Goal: Task Accomplishment & Management: Complete application form

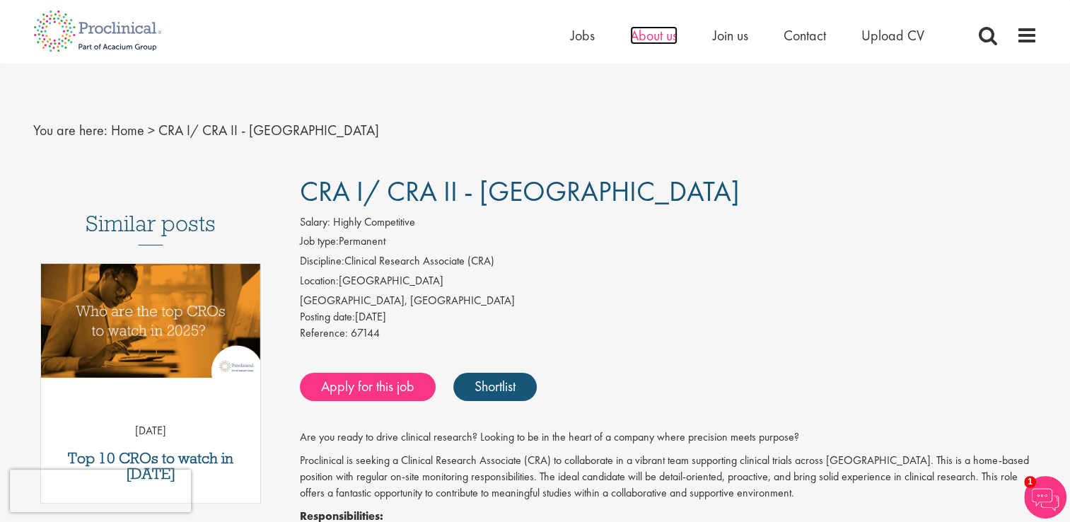
click at [645, 33] on span "About us" at bounding box center [653, 35] width 47 height 18
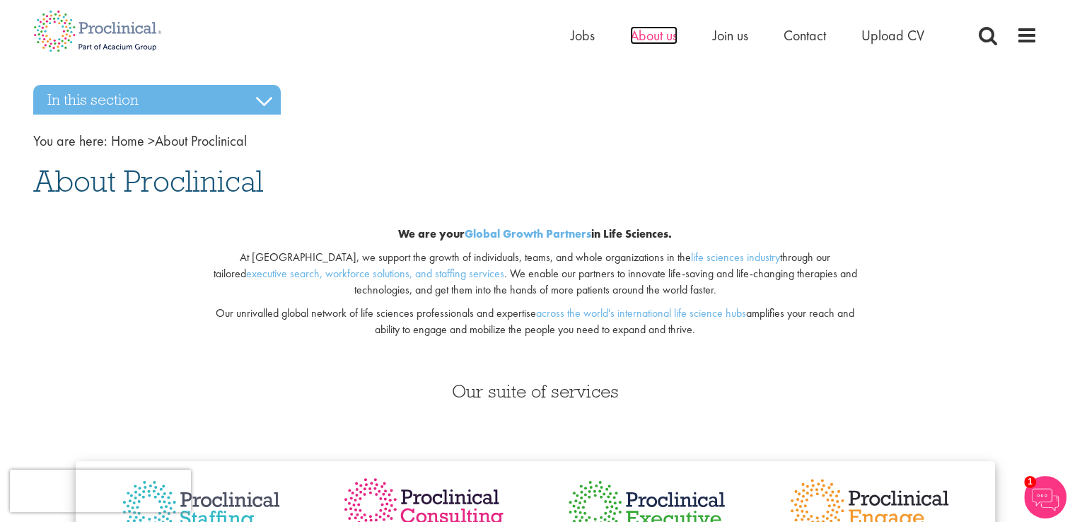
click at [656, 35] on span "About us" at bounding box center [653, 35] width 47 height 18
click at [729, 35] on span "Join us" at bounding box center [730, 35] width 35 height 18
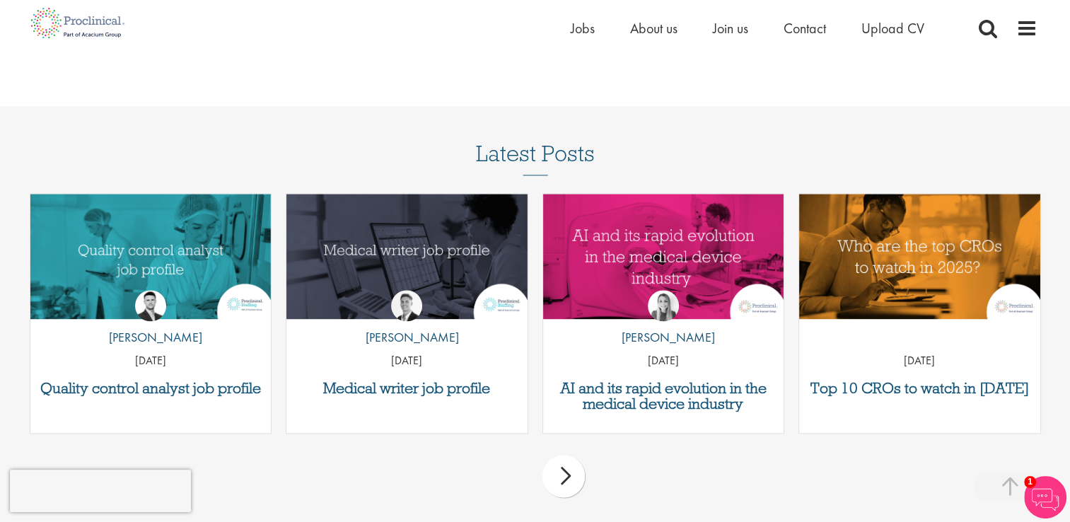
scroll to position [1748, 0]
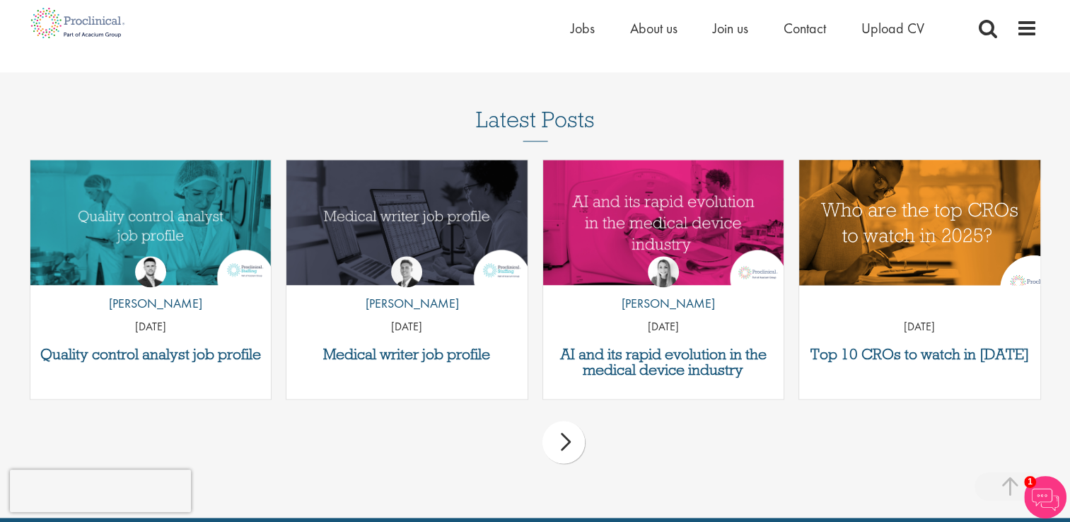
click at [903, 230] on img "Link to a post" at bounding box center [919, 222] width 289 height 150
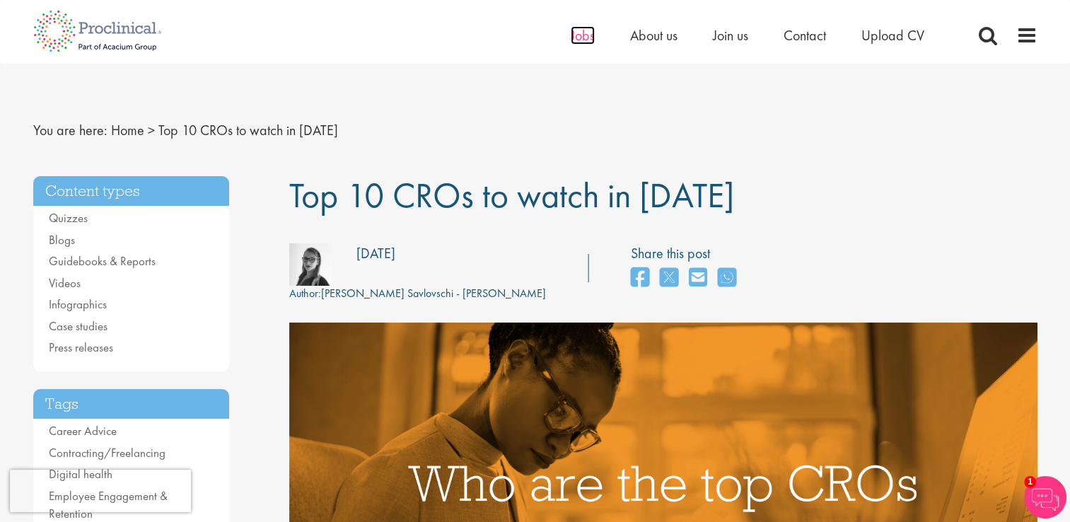
click at [575, 30] on span "Jobs" at bounding box center [583, 35] width 24 height 18
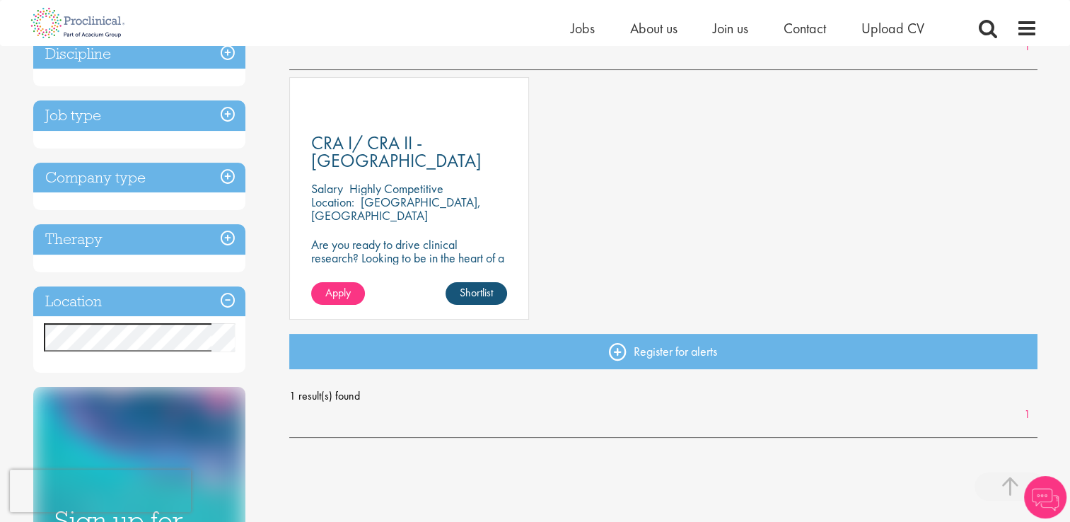
scroll to position [289, 0]
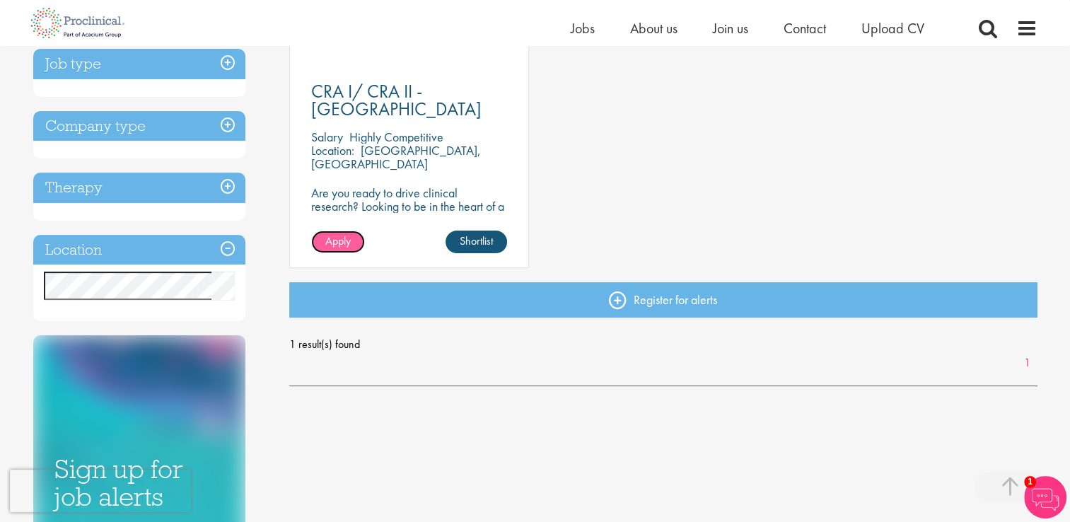
click at [331, 242] on span "Apply" at bounding box center [337, 240] width 25 height 15
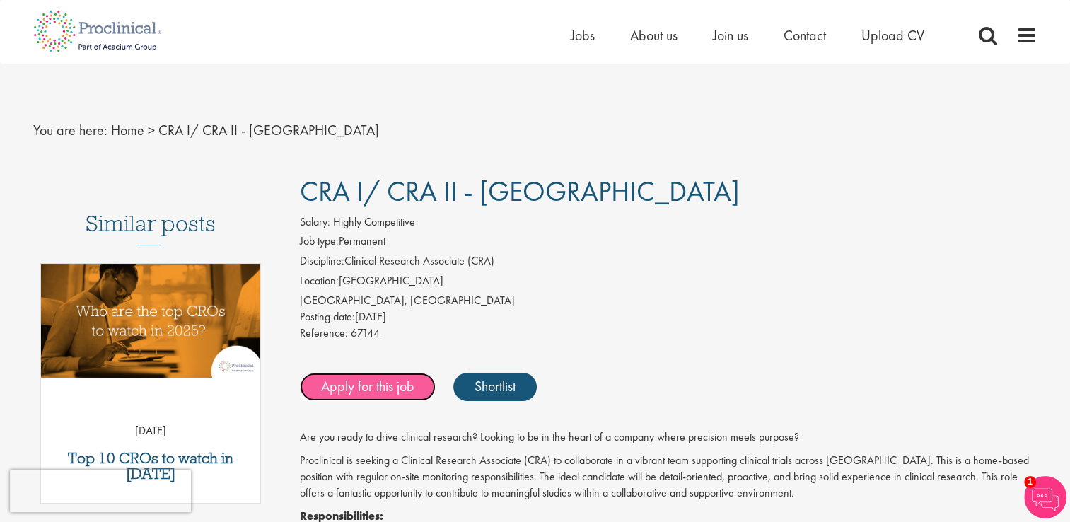
click at [364, 388] on link "Apply for this job" at bounding box center [368, 387] width 136 height 28
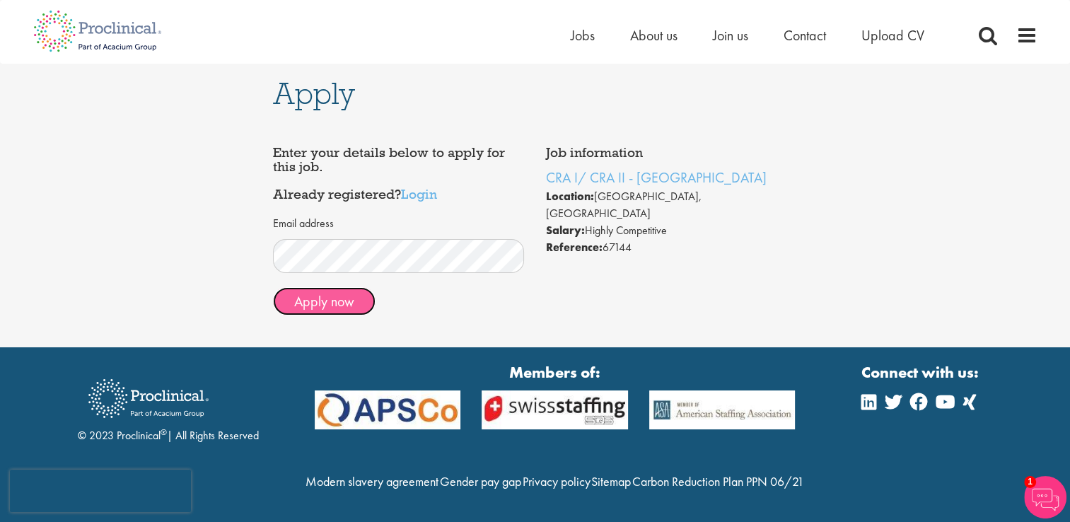
click at [323, 304] on button "Apply now" at bounding box center [324, 301] width 103 height 28
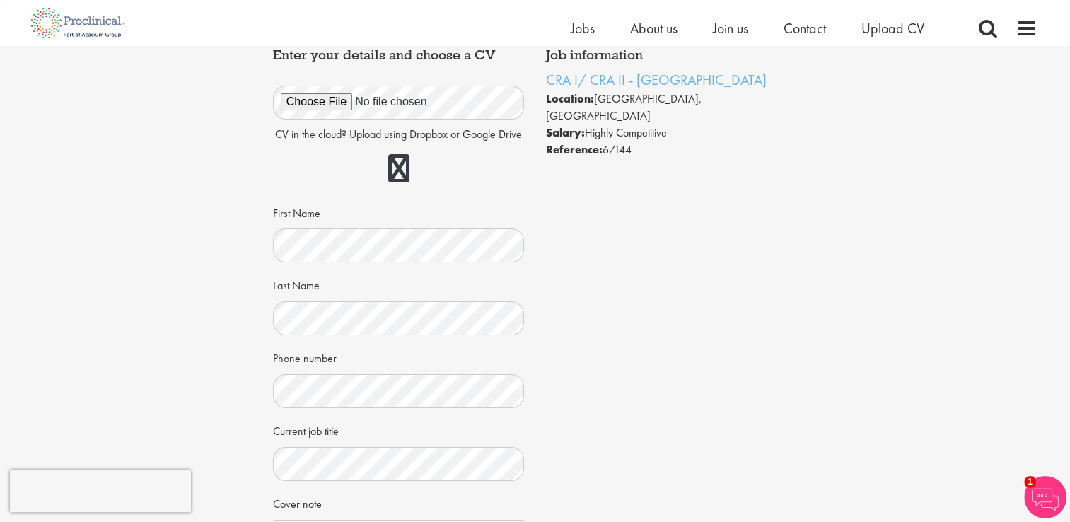
scroll to position [79, 0]
click at [396, 168] on link at bounding box center [398, 169] width 21 height 28
click at [452, 202] on div "First Name" at bounding box center [399, 233] width 252 height 62
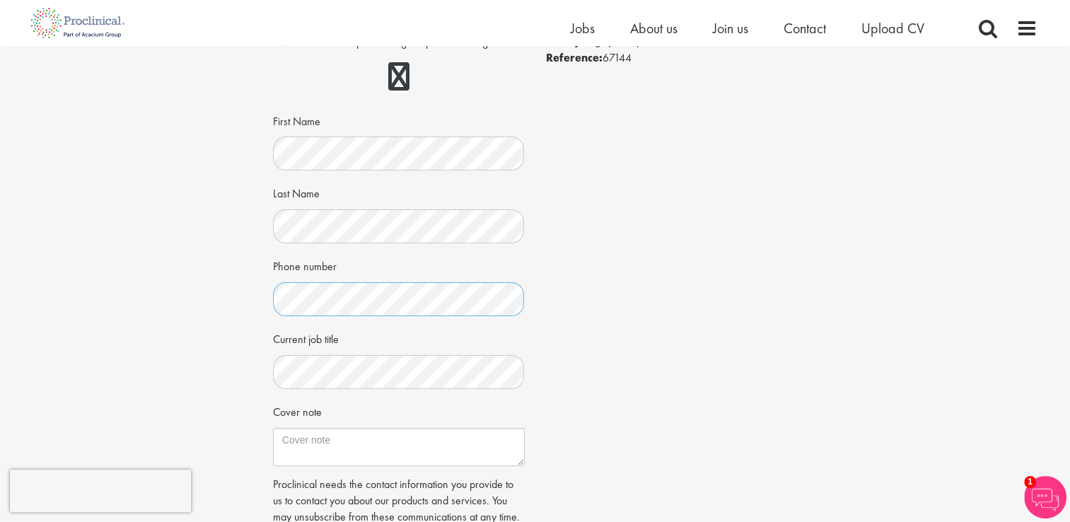
scroll to position [173, 0]
click at [304, 441] on textarea "Cover note" at bounding box center [399, 446] width 252 height 38
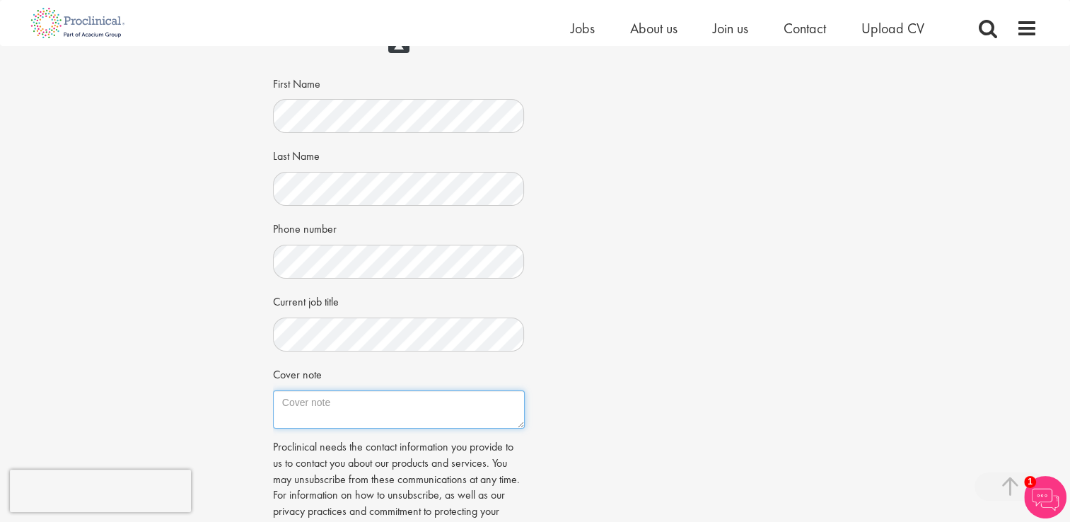
scroll to position [214, 0]
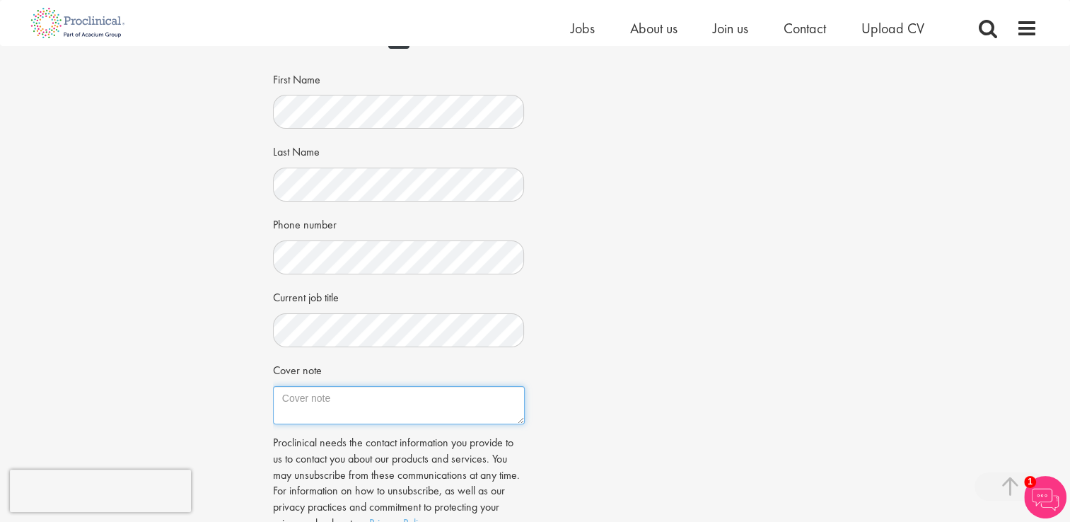
click at [376, 396] on textarea "Cover note" at bounding box center [399, 405] width 252 height 38
paste textarea "To whom it may concern! HR Manager [DATE] [GEOGRAPHIC_DATA], [GEOGRAPHIC_DATA] …"
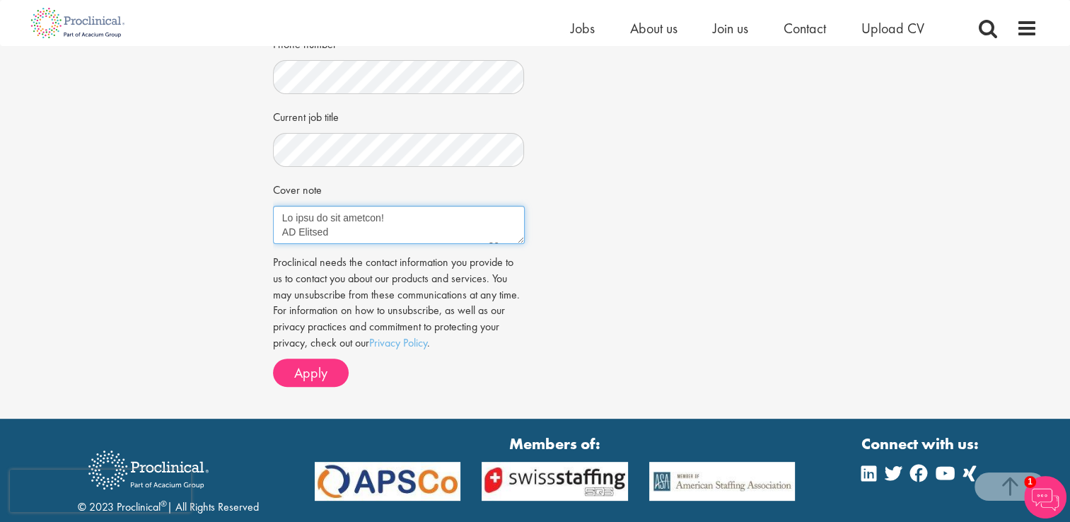
scroll to position [395, 0]
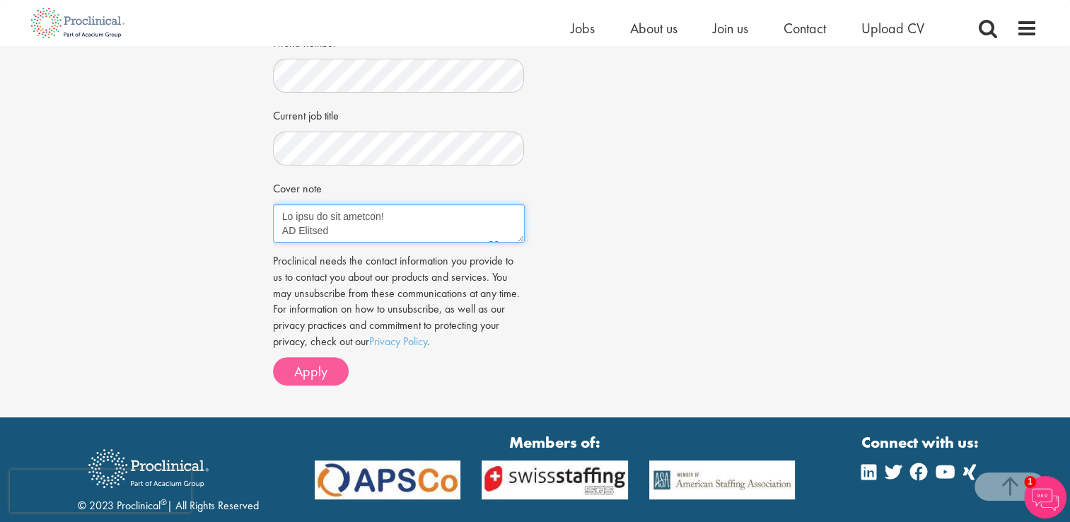
type textarea "To whom it may concern! HR Manager 01 October, 2025 Budapest, Hungary Motivatio…"
click at [303, 373] on span "Apply" at bounding box center [310, 371] width 33 height 18
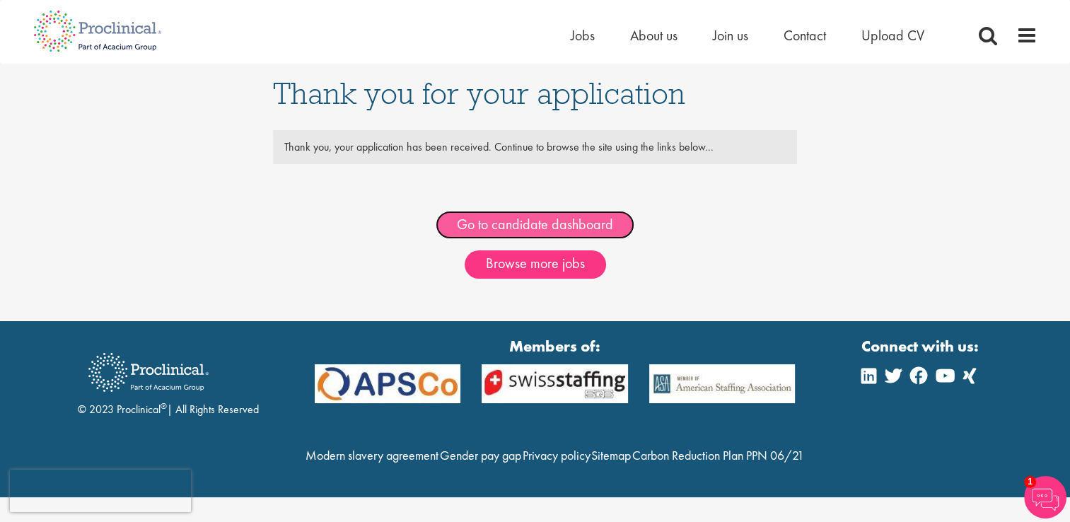
click at [523, 222] on link "Go to candidate dashboard" at bounding box center [535, 225] width 199 height 28
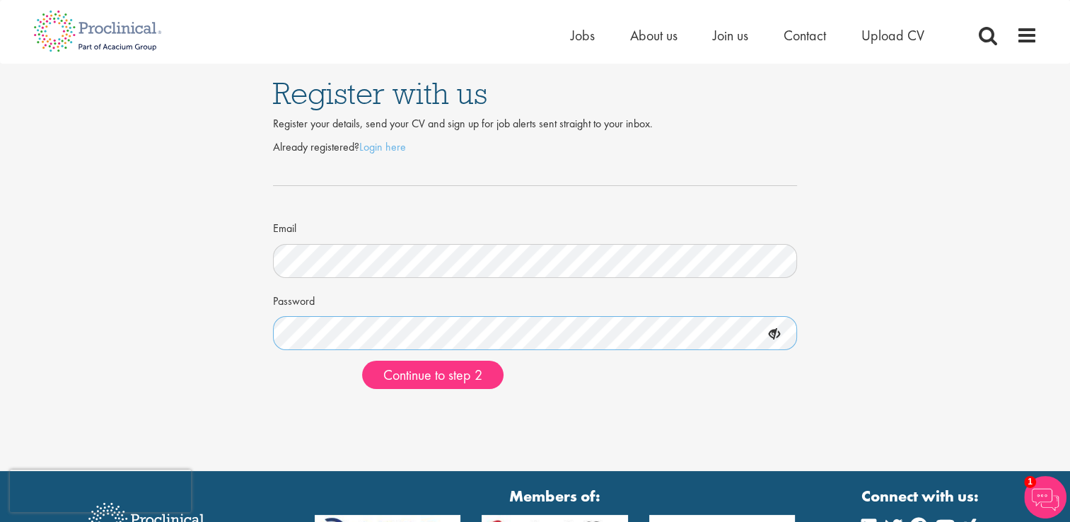
click at [362, 361] on button "Continue to step 2" at bounding box center [432, 375] width 141 height 28
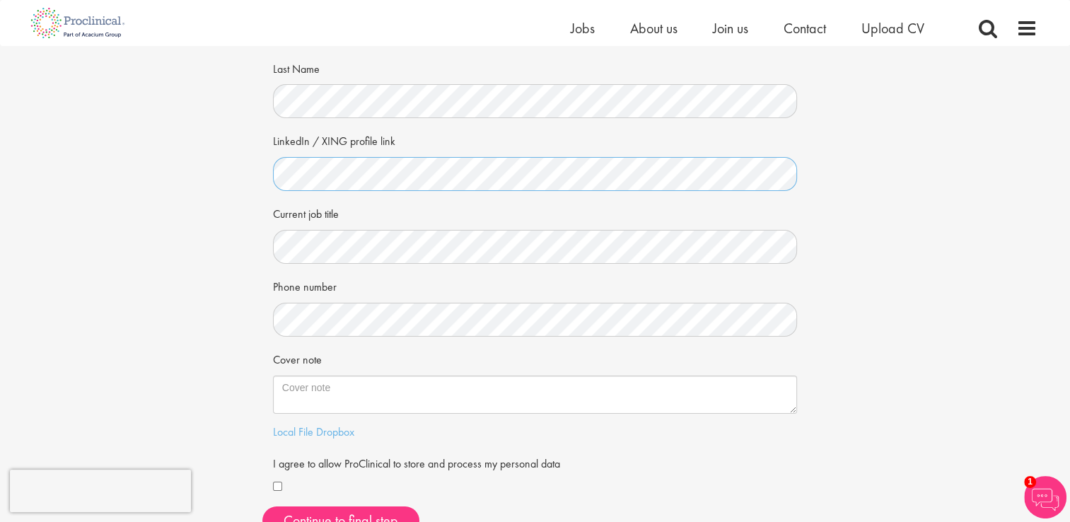
scroll to position [164, 0]
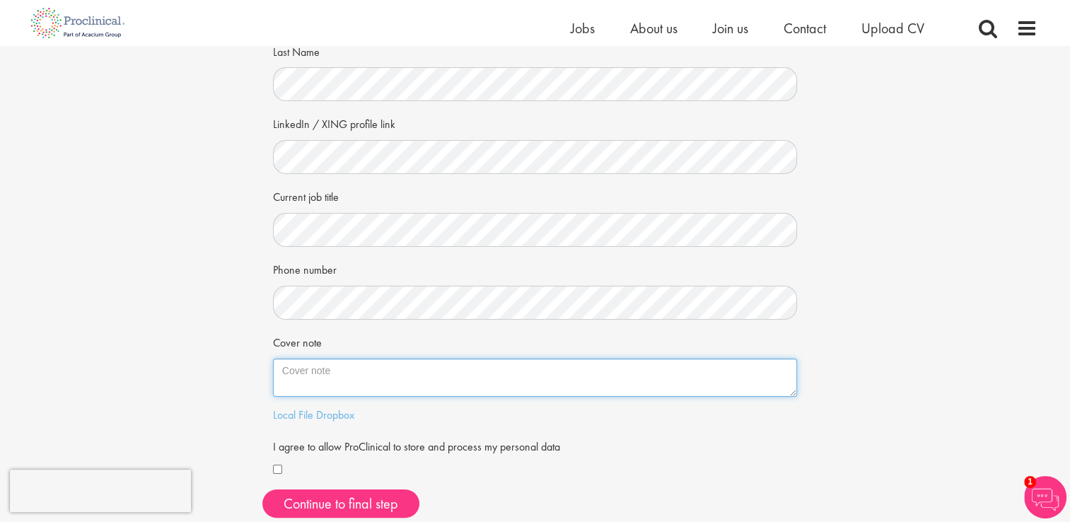
click at [353, 369] on textarea "Cover note" at bounding box center [535, 378] width 525 height 38
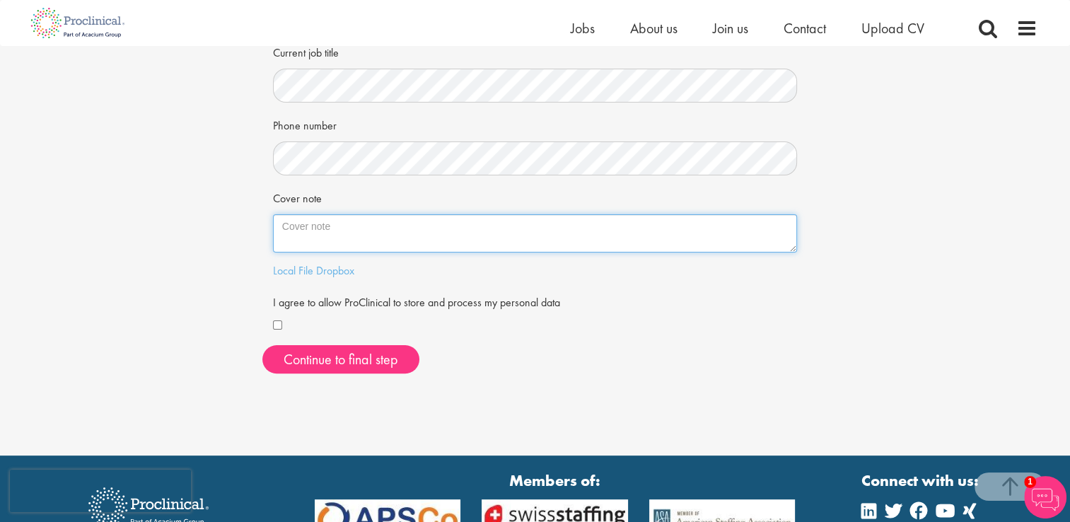
scroll to position [309, 0]
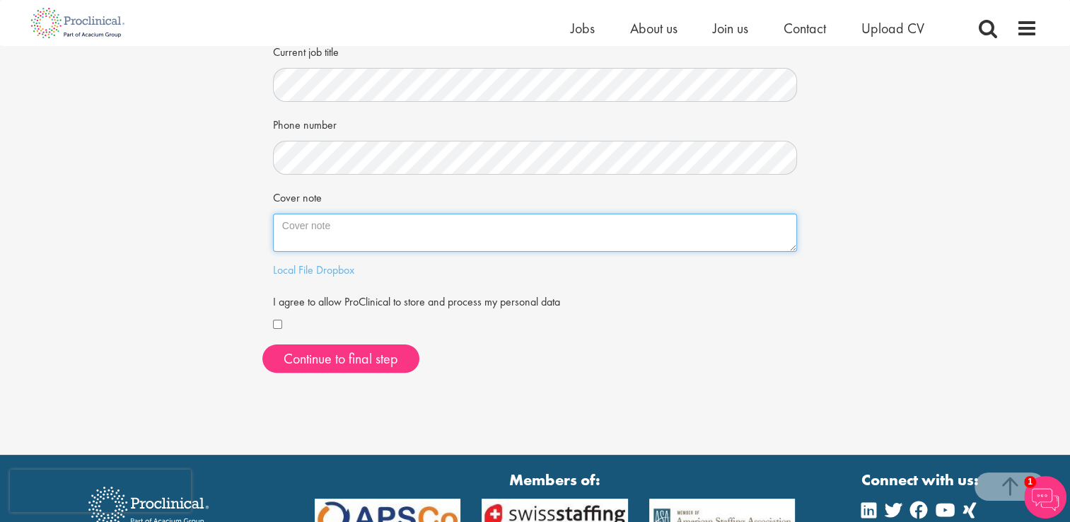
click at [351, 227] on textarea "Cover note" at bounding box center [535, 233] width 525 height 38
paste textarea "To whom it may concern! HR Manager 01 October, 2025 Budapest, Hungary Motivatio…"
type textarea "To whom it may concern! HR Manager 01 October, 2025 Budapest, Hungary Motivatio…"
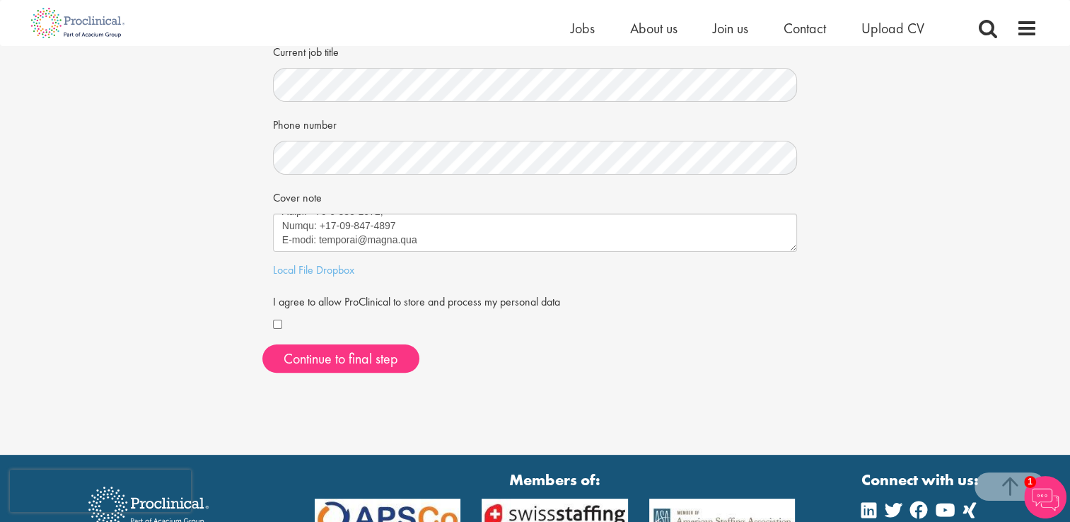
click at [605, 326] on div at bounding box center [535, 325] width 525 height 17
click at [271, 324] on div "First Name Last Name LinkedIn / XING profile link Current job title Phone numbe…" at bounding box center [535, 103] width 546 height 562
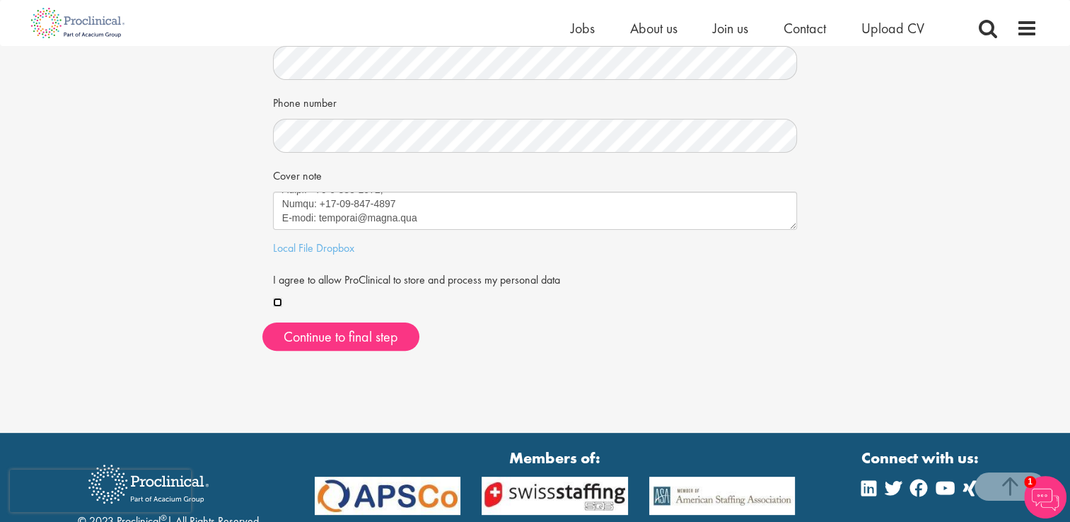
scroll to position [336, 0]
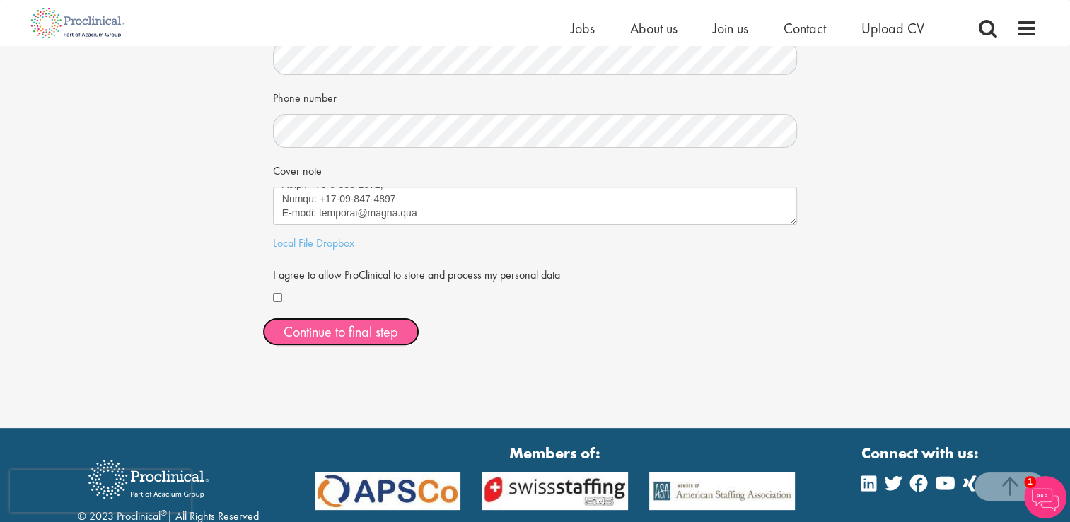
click at [357, 327] on button "Continue to final step" at bounding box center [340, 332] width 157 height 28
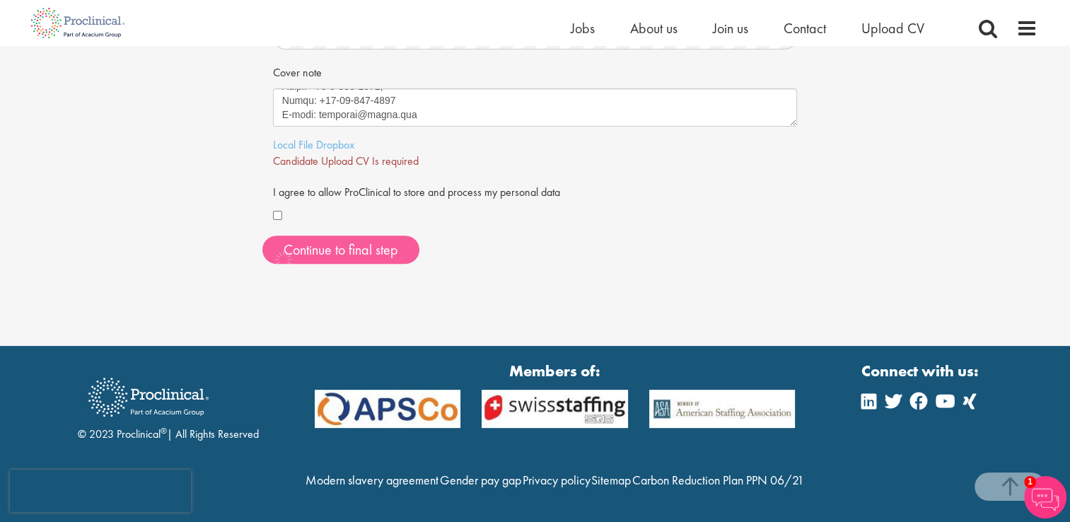
scroll to position [446, 0]
click at [373, 153] on span "Candidate Upload CV Is required" at bounding box center [346, 160] width 146 height 15
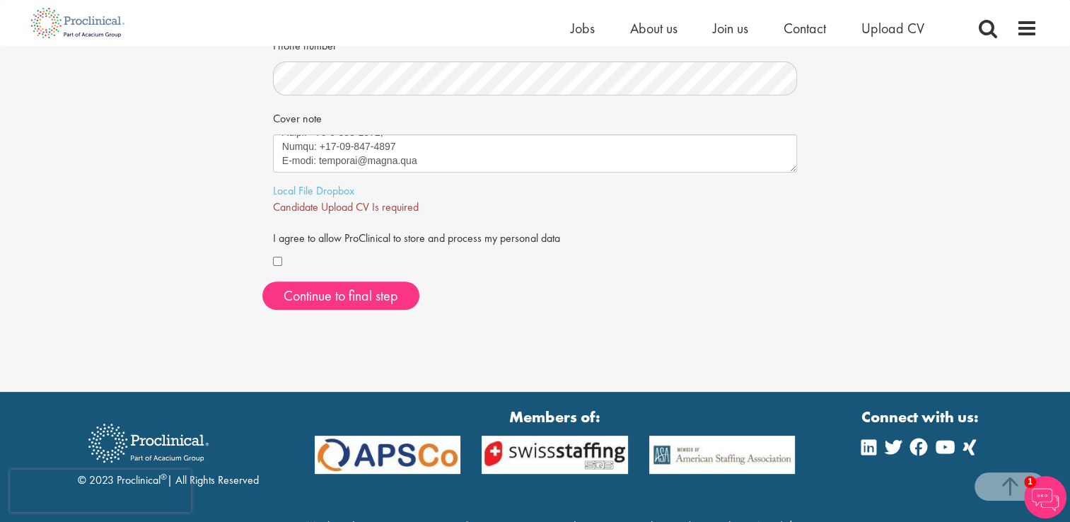
scroll to position [393, 0]
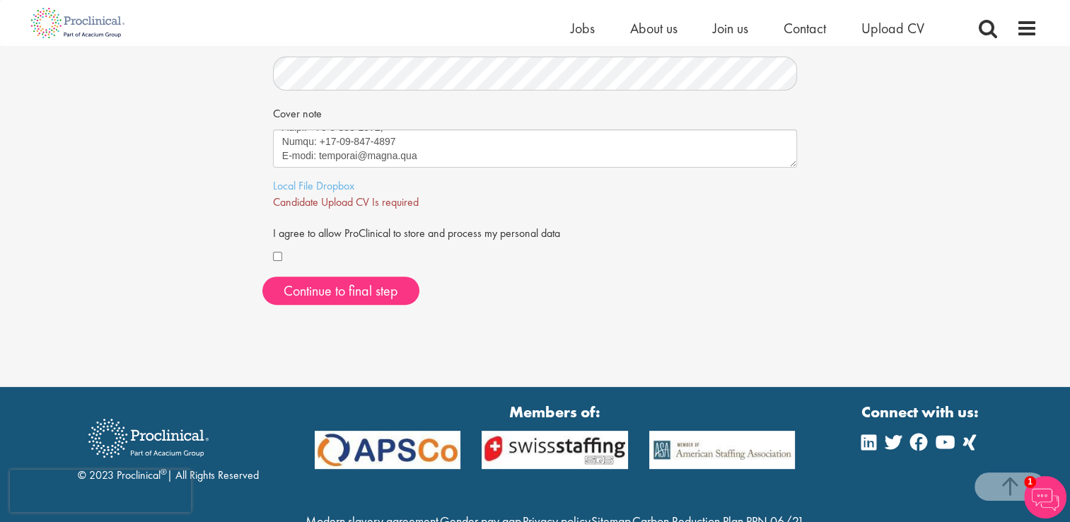
click at [357, 202] on span "Candidate Upload CV Is required" at bounding box center [346, 202] width 146 height 15
click at [302, 188] on link "Local File" at bounding box center [293, 185] width 40 height 15
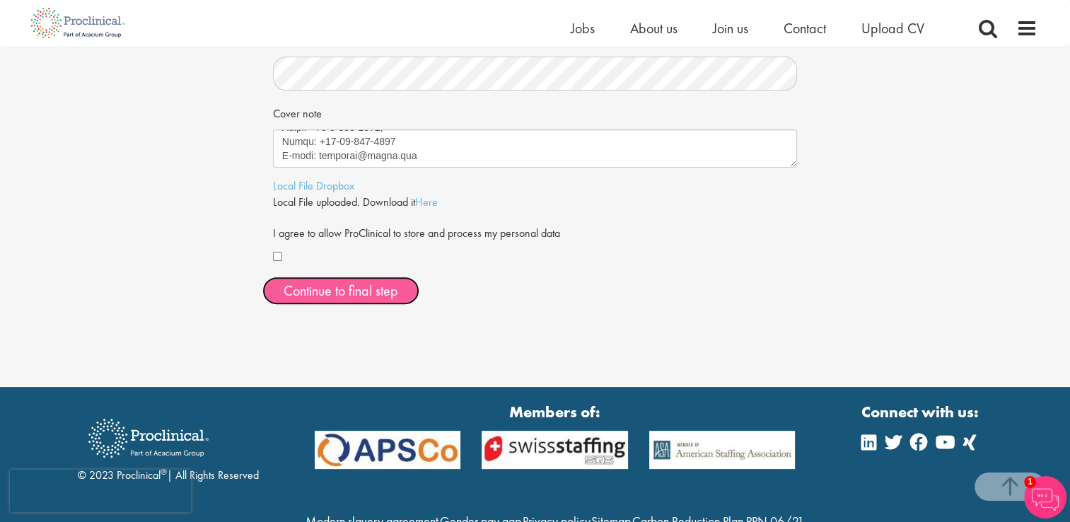
click at [323, 288] on span "Continue to final step" at bounding box center [341, 291] width 115 height 18
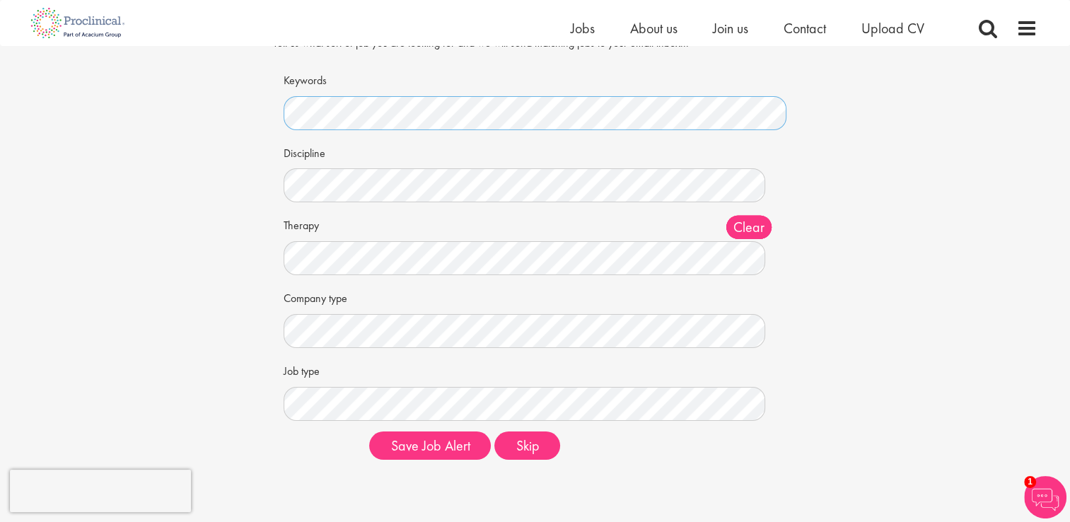
scroll to position [64, 0]
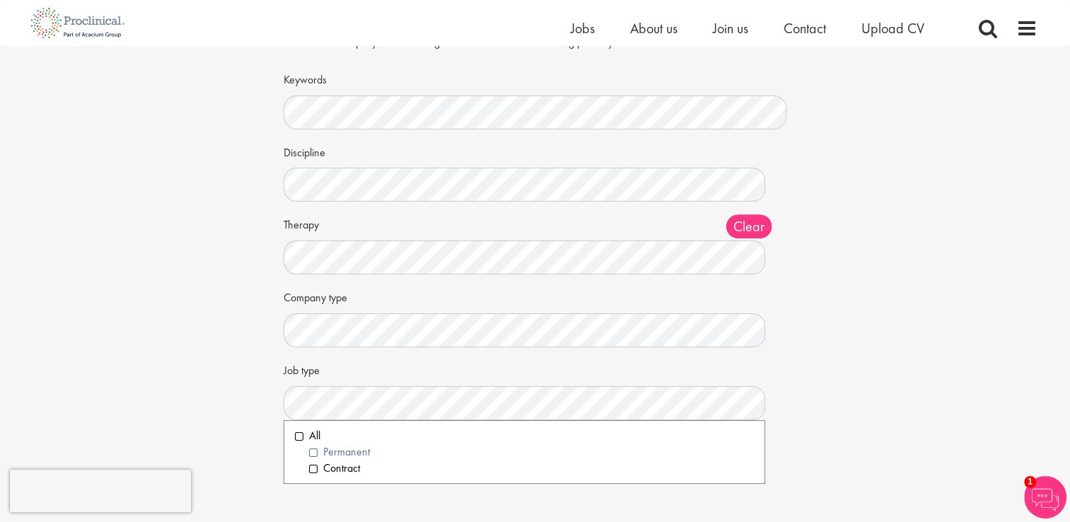
click at [315, 453] on li "Permanent" at bounding box center [532, 452] width 446 height 16
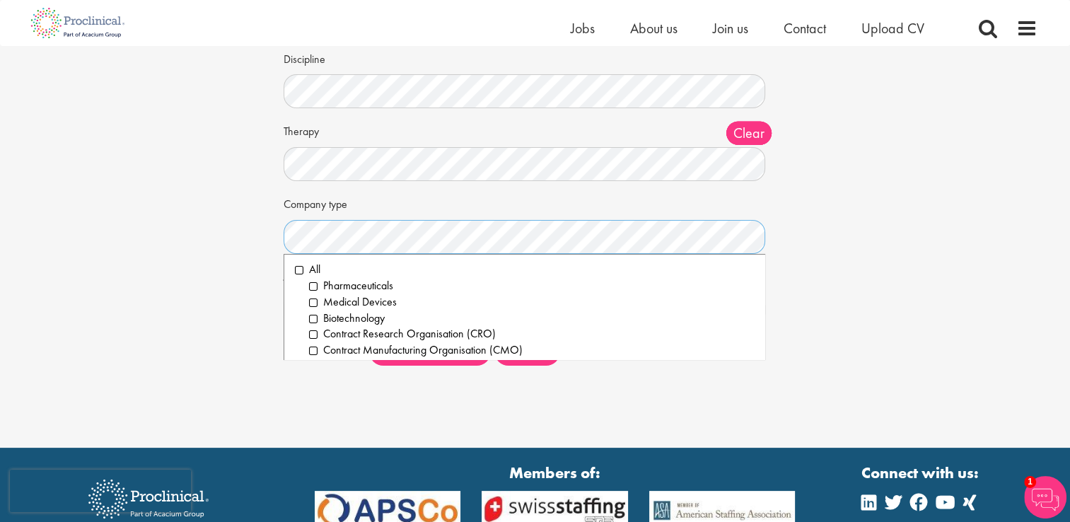
scroll to position [161, 0]
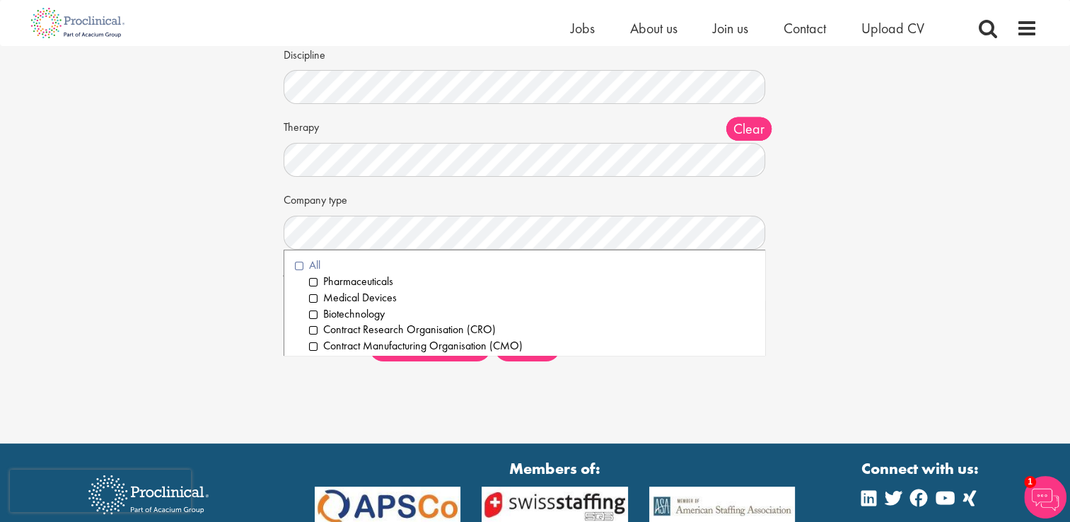
click at [296, 266] on li "All" at bounding box center [525, 265] width 460 height 16
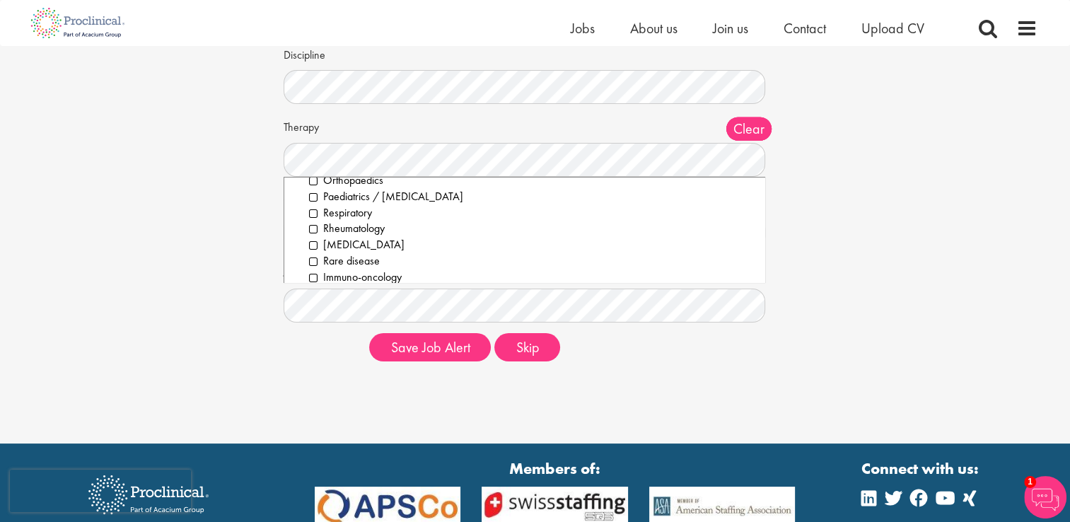
scroll to position [280, 0]
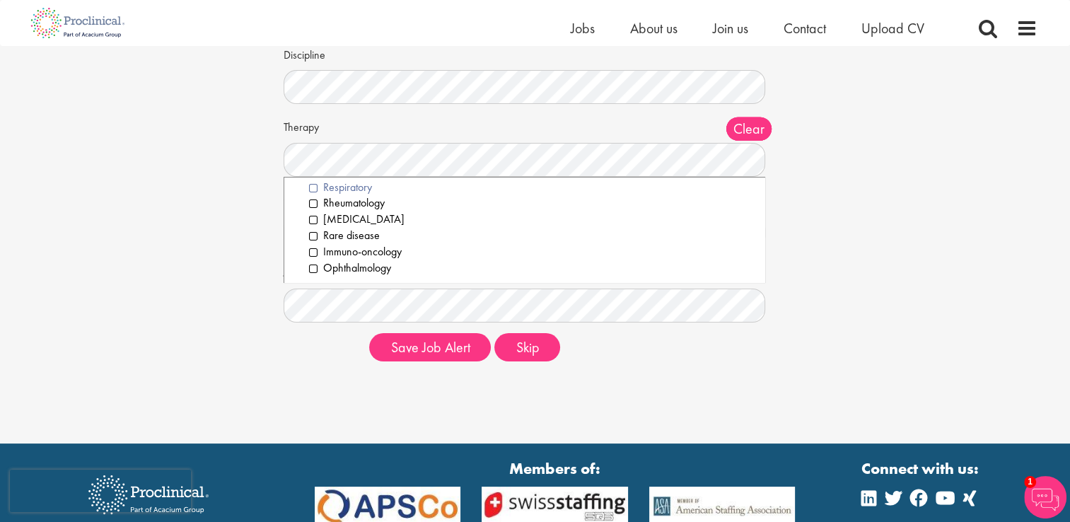
click at [310, 187] on li "Respiratory" at bounding box center [532, 188] width 446 height 16
click at [314, 202] on li "Rheumatology" at bounding box center [532, 203] width 446 height 16
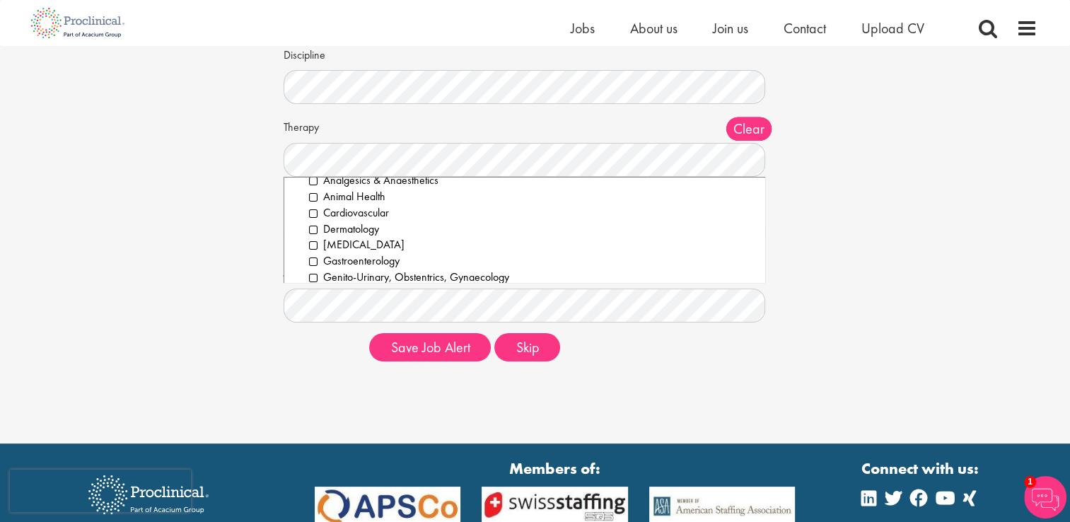
scroll to position [0, 0]
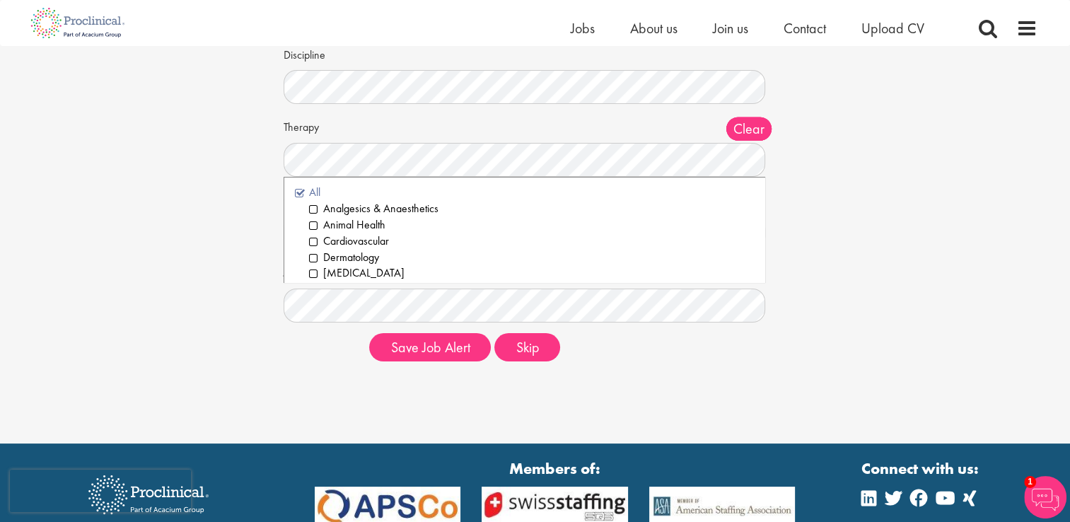
click at [301, 192] on li "All" at bounding box center [525, 193] width 460 height 16
click at [313, 228] on li "Animal Health" at bounding box center [532, 225] width 446 height 16
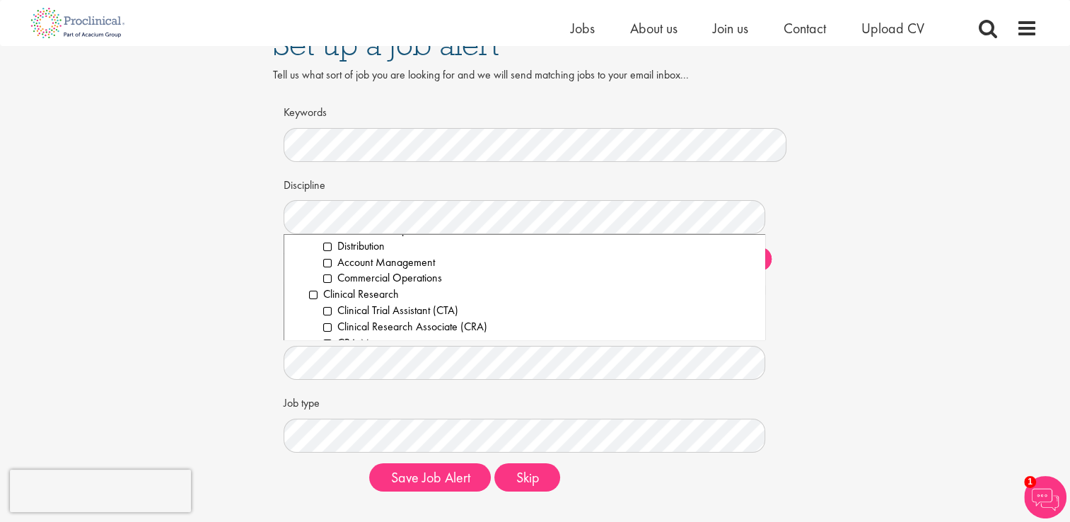
scroll to position [298, 0]
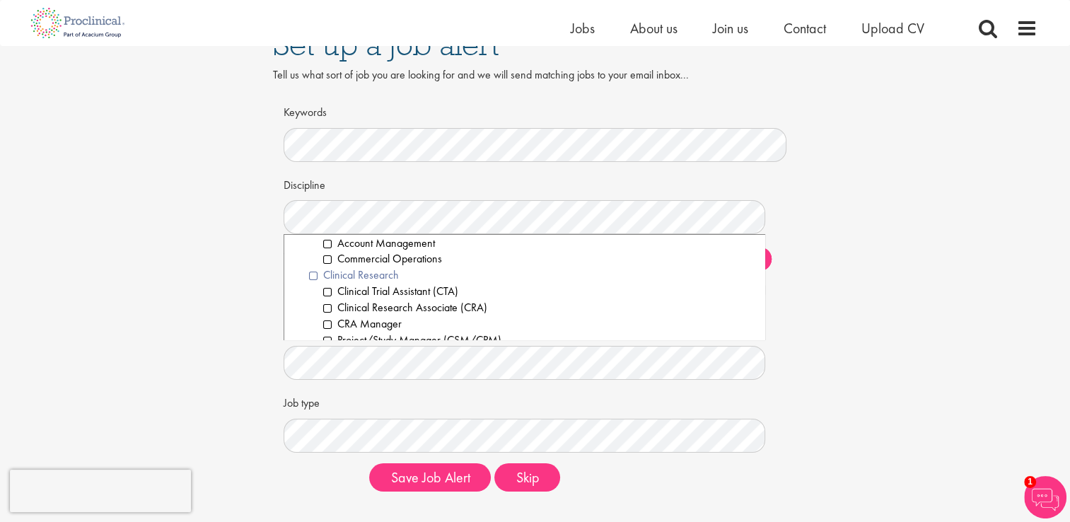
click at [312, 273] on li "Clinical Research" at bounding box center [532, 275] width 446 height 16
click at [314, 272] on li "Clinical Research" at bounding box center [532, 275] width 446 height 16
click at [324, 306] on li "Clinical Research Associate (CRA)" at bounding box center [538, 308] width 431 height 16
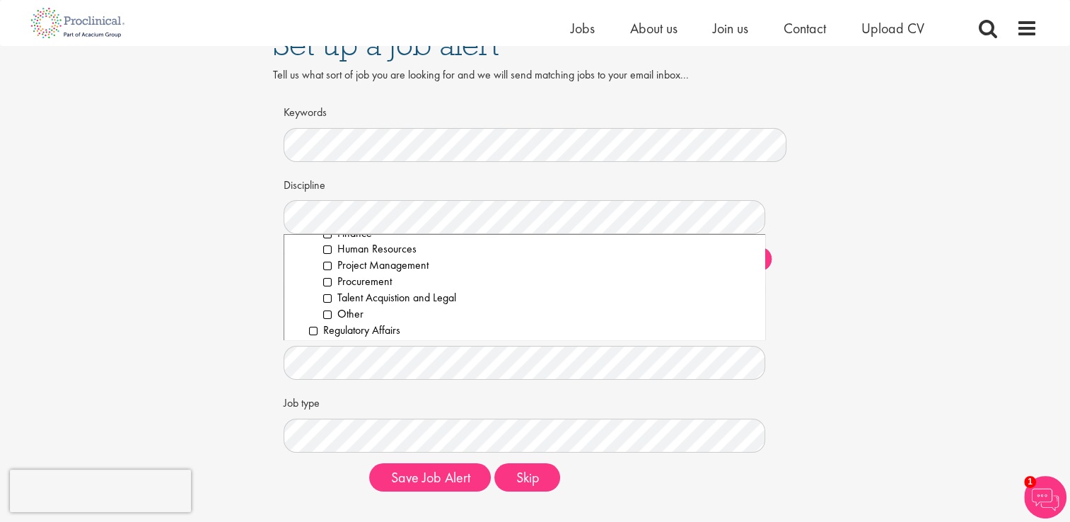
scroll to position [1665, 0]
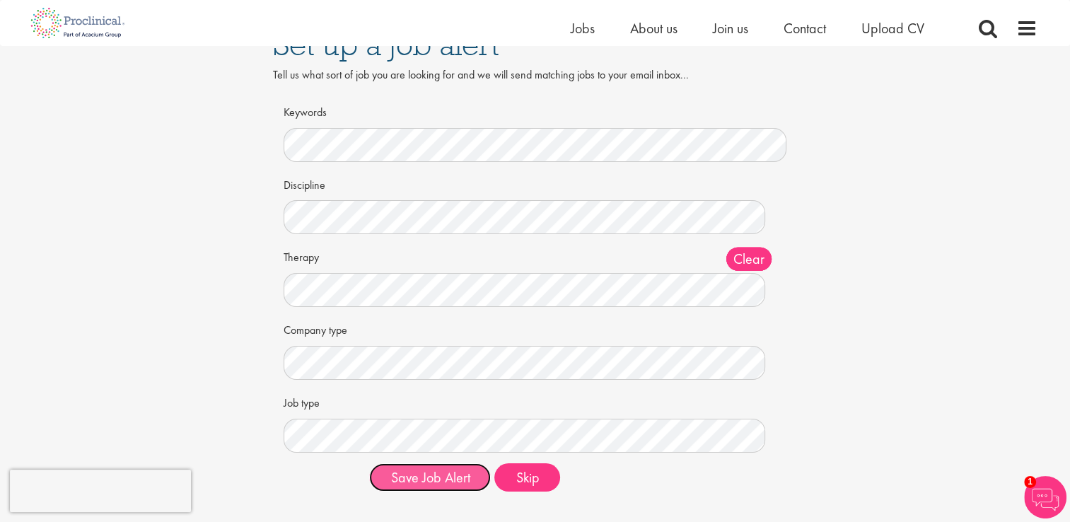
click at [427, 480] on button "Save Job Alert" at bounding box center [430, 477] width 122 height 28
